Goal: Use online tool/utility: Utilize a website feature to perform a specific function

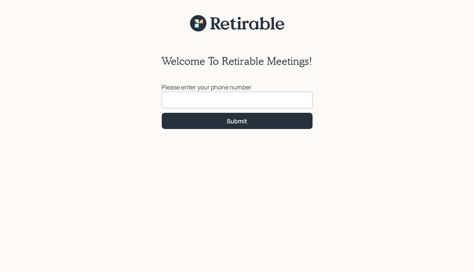
type input "[PHONE_NUMBER]"
click at [237, 121] on div "Submit" at bounding box center [236, 121] width 21 height 8
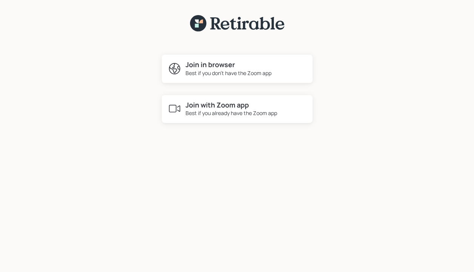
click at [204, 69] on div "Best if you don't have the Zoom app" at bounding box center [229, 73] width 86 height 8
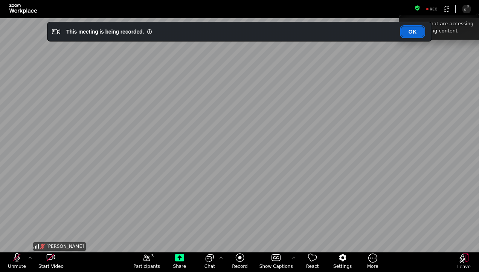
click at [414, 32] on button "OK" at bounding box center [412, 31] width 23 height 11
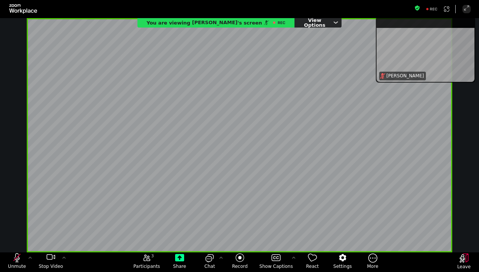
click at [473, 271] on html "Fullscreen Unmute Stop Video 3 Participants Share Chat Record Show Captions Rea…" at bounding box center [239, 136] width 479 height 272
drag, startPoint x: 411, startPoint y: 256, endPoint x: 312, endPoint y: 273, distance: 100.2
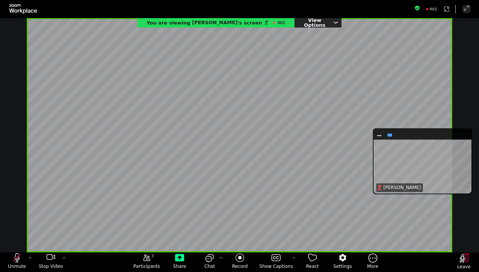
drag, startPoint x: 442, startPoint y: 39, endPoint x: 439, endPoint y: 150, distance: 111.6
click at [439, 150] on div "[PERSON_NAME]" at bounding box center [423, 166] width 96 height 54
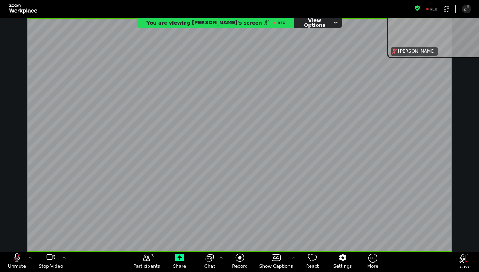
drag, startPoint x: 443, startPoint y: 151, endPoint x: 457, endPoint y: 19, distance: 132.6
click at [458, 17] on div "Fullscreen Unmute Stop Video 3 Participants Share Chat Record Show Captions Rea…" at bounding box center [239, 136] width 479 height 272
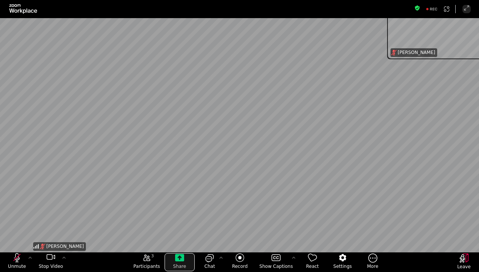
click at [181, 259] on icon "Share" at bounding box center [179, 257] width 9 height 9
